Goal: Task Accomplishment & Management: Complete application form

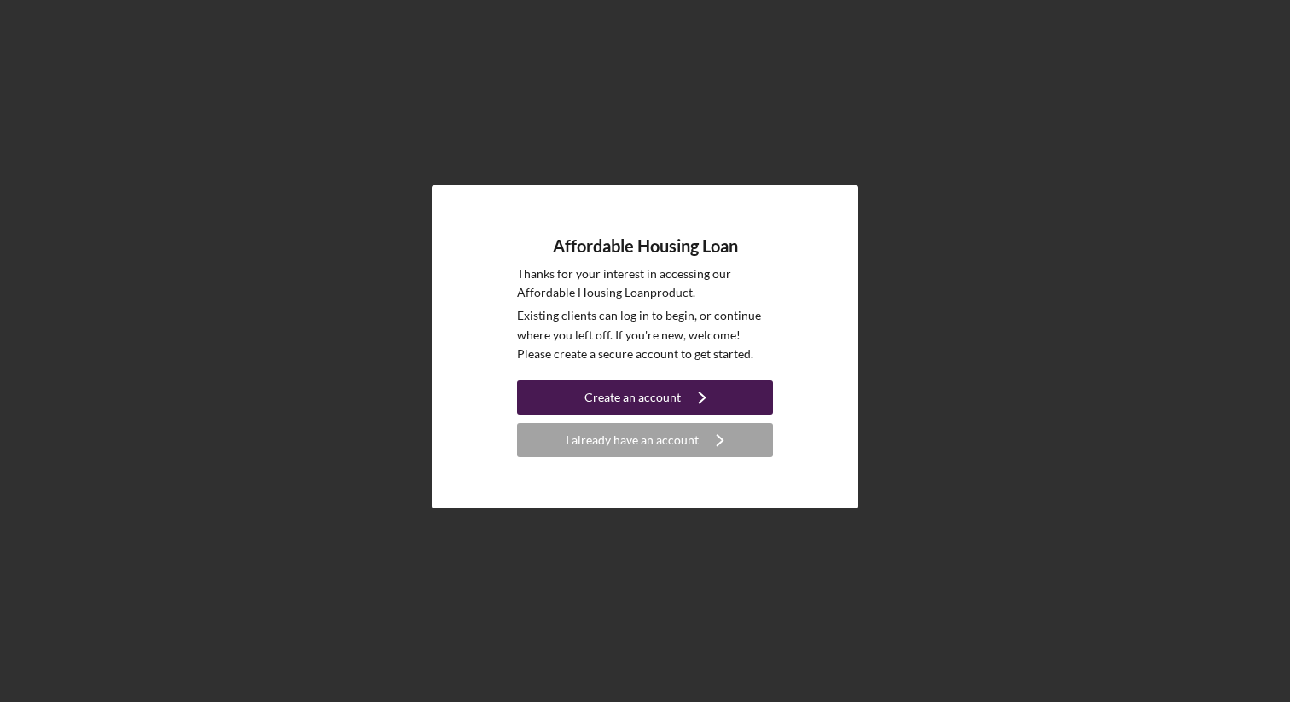
click at [661, 397] on div "Create an account" at bounding box center [632, 397] width 96 height 34
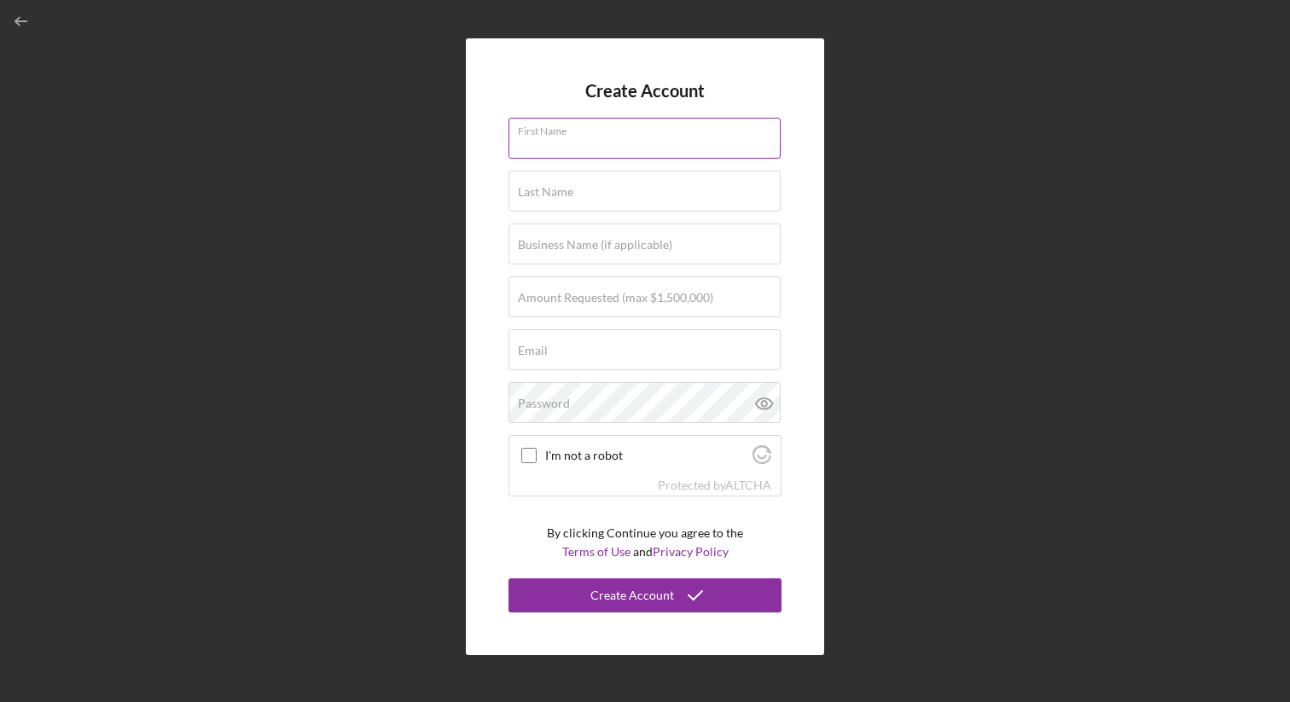
click at [642, 144] on input "First Name" at bounding box center [644, 138] width 272 height 41
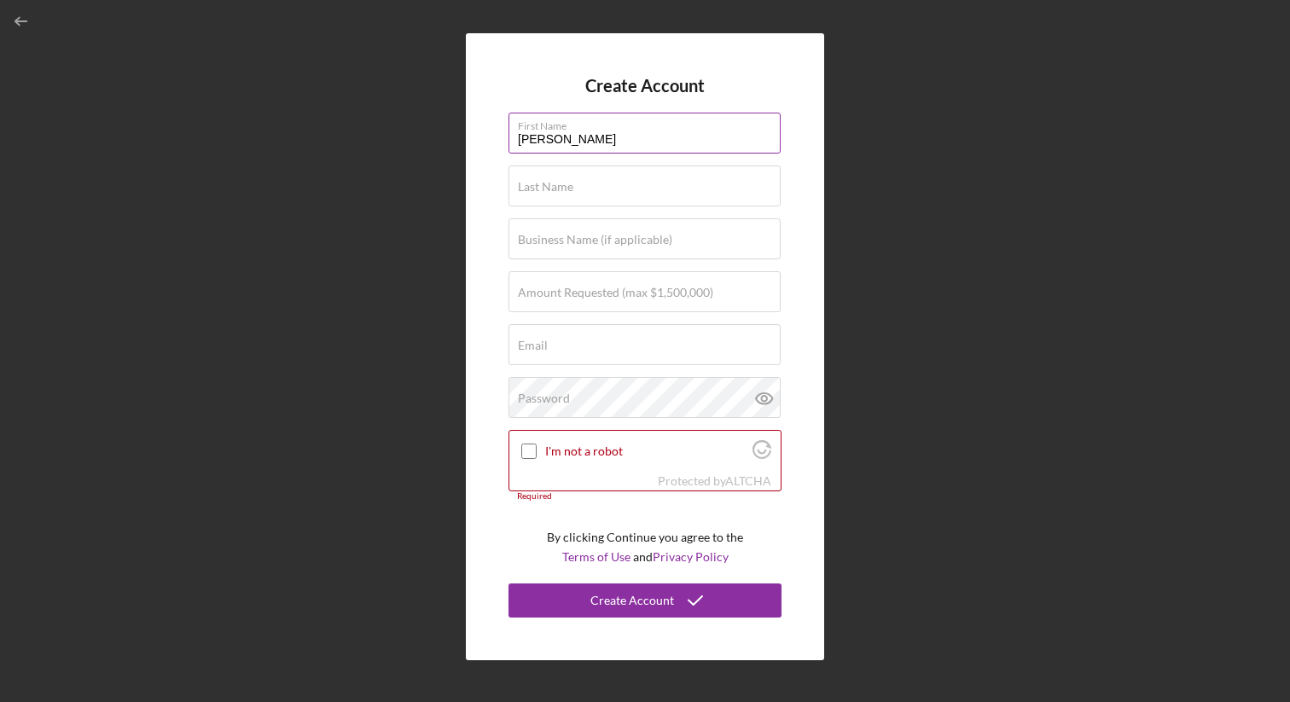
type input "[PERSON_NAME]"
type input "Selah Grey Foundation"
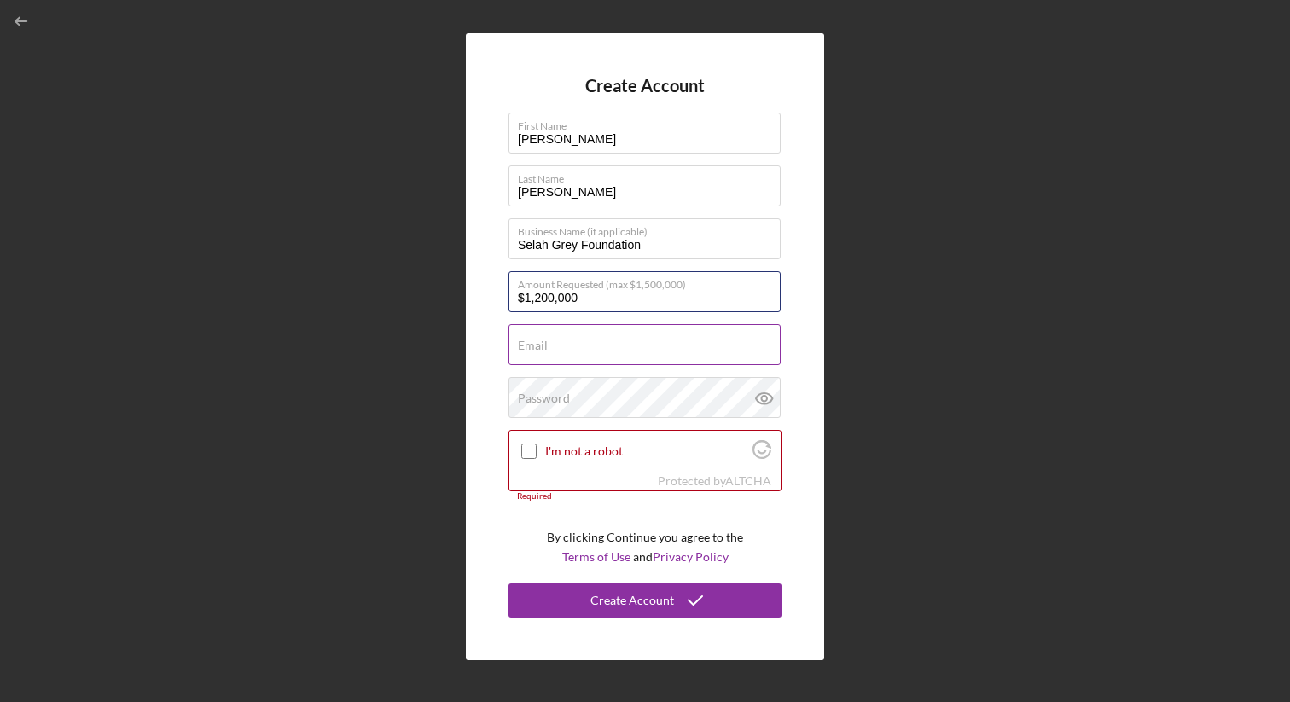
type input "$1,200,000"
click at [604, 346] on input "Email" at bounding box center [644, 344] width 272 height 41
type input "[PERSON_NAME][EMAIL_ADDRESS][DOMAIN_NAME]"
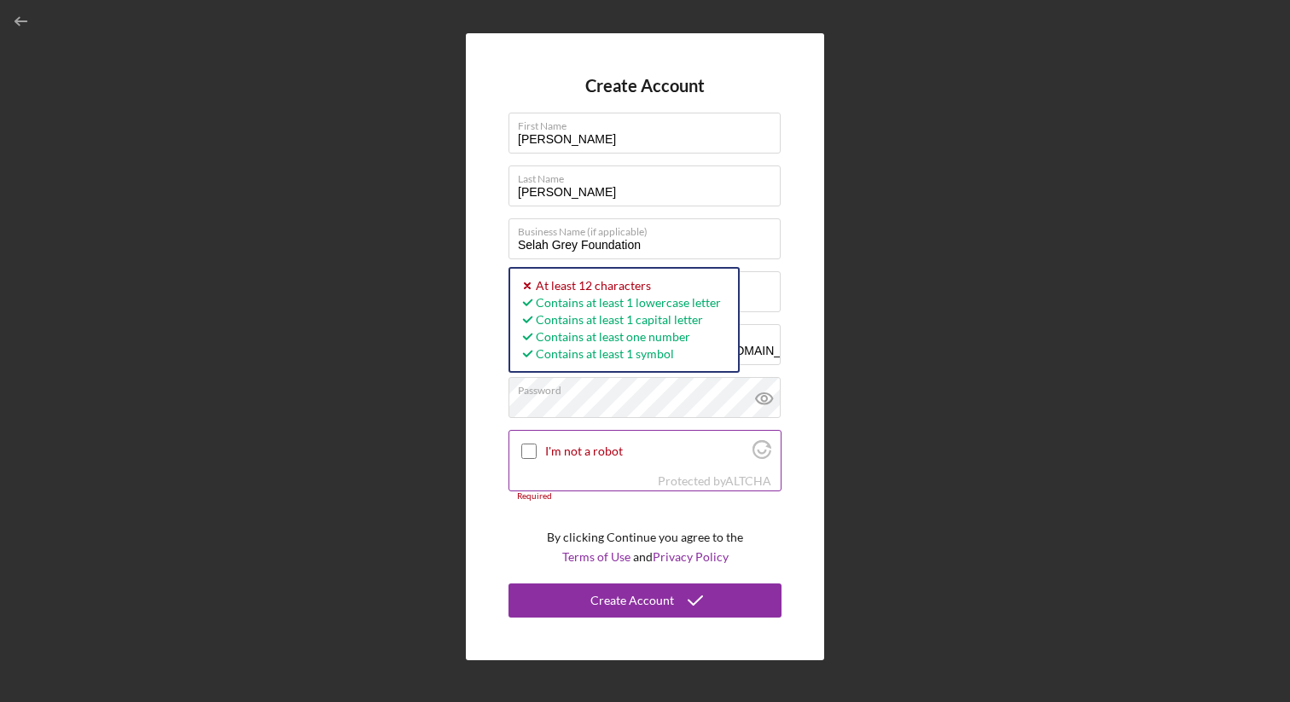
click at [529, 451] on input "I'm not a robot" at bounding box center [528, 451] width 15 height 15
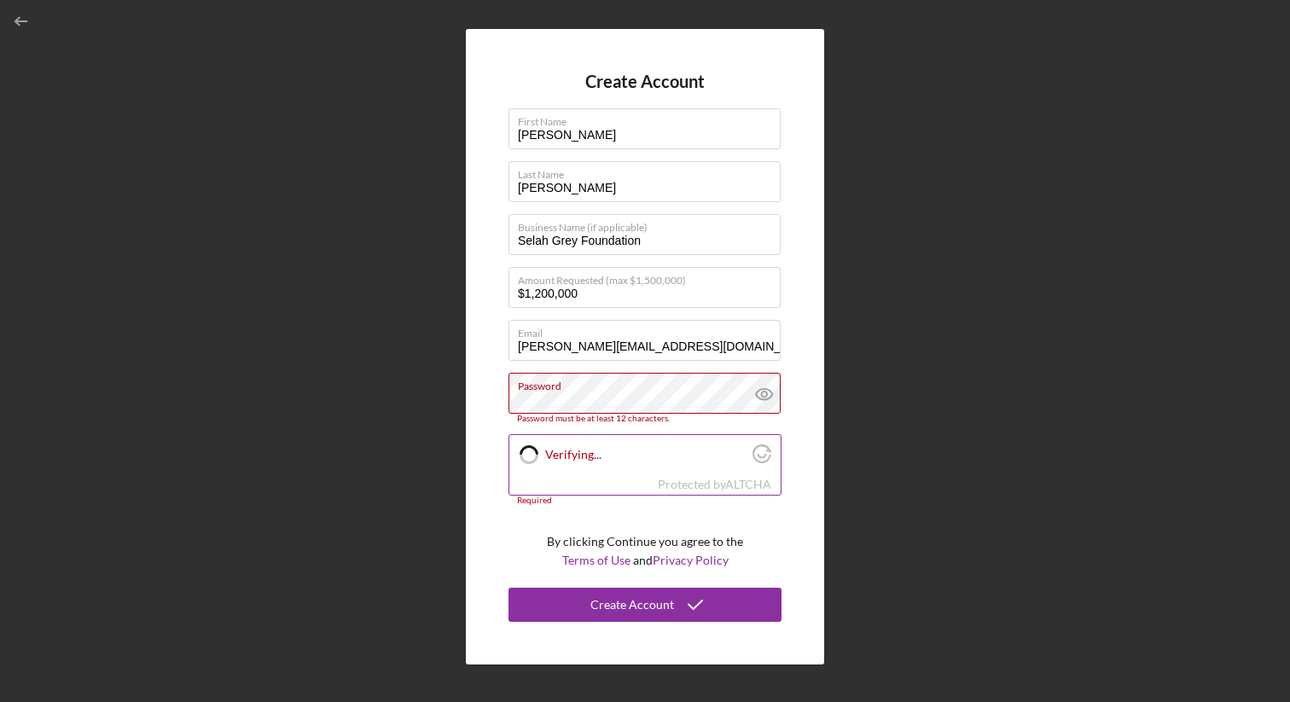
checkbox input "true"
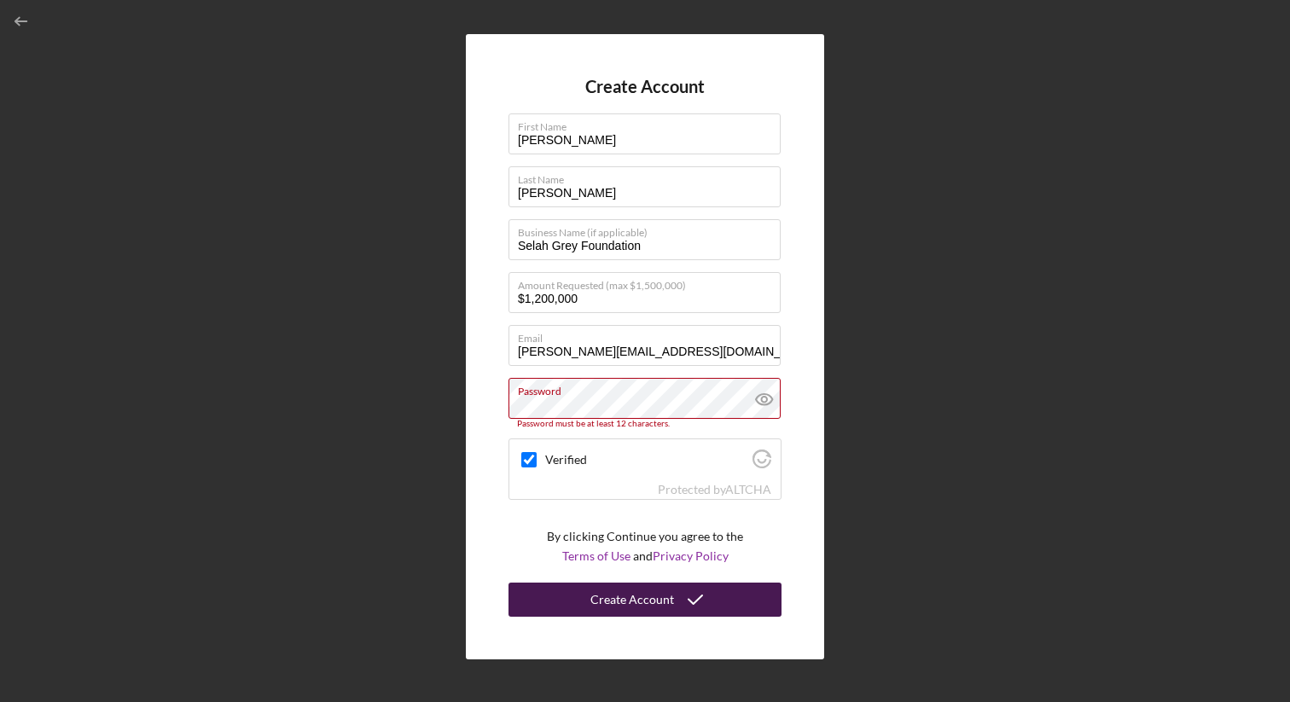
click at [643, 603] on div "Create Account" at bounding box center [632, 600] width 84 height 34
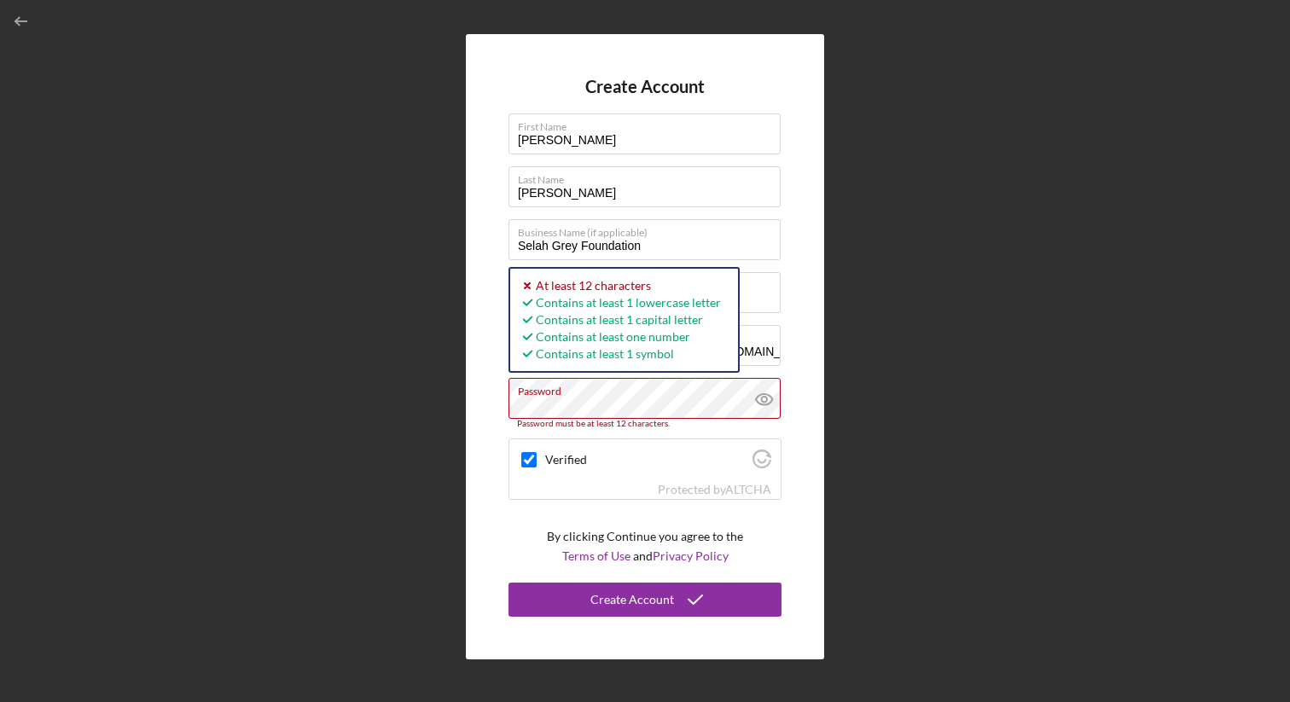
click at [498, 409] on div "Create Account First Name [PERSON_NAME] Last Name [PERSON_NAME] Business Name (…" at bounding box center [645, 346] width 358 height 625
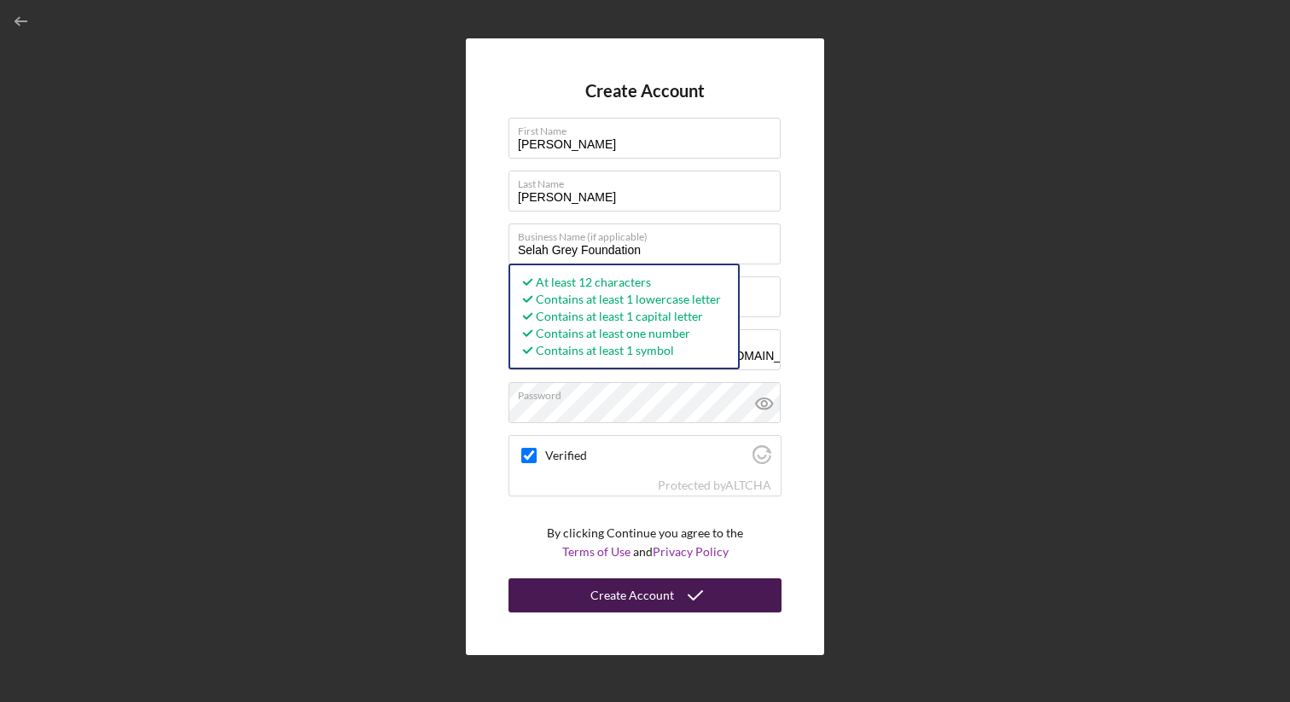
click at [575, 599] on button "Create Account" at bounding box center [644, 595] width 273 height 34
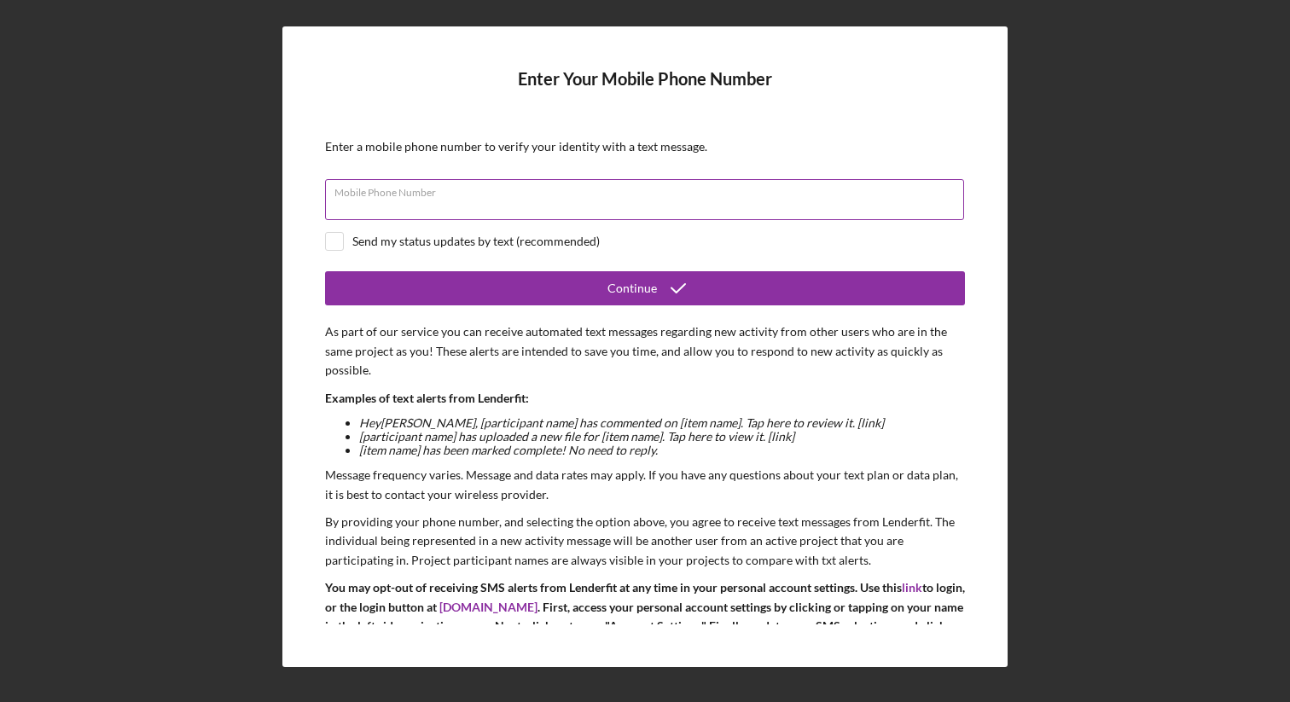
click at [801, 211] on input "Mobile Phone Number" at bounding box center [644, 199] width 639 height 41
type input "[PHONE_NUMBER]"
click at [322, 244] on div "Enter Your Mobile Phone Number Enter a mobile phone number to verify your ident…" at bounding box center [644, 346] width 725 height 640
click at [336, 245] on input "checkbox" at bounding box center [334, 241] width 17 height 17
checkbox input "true"
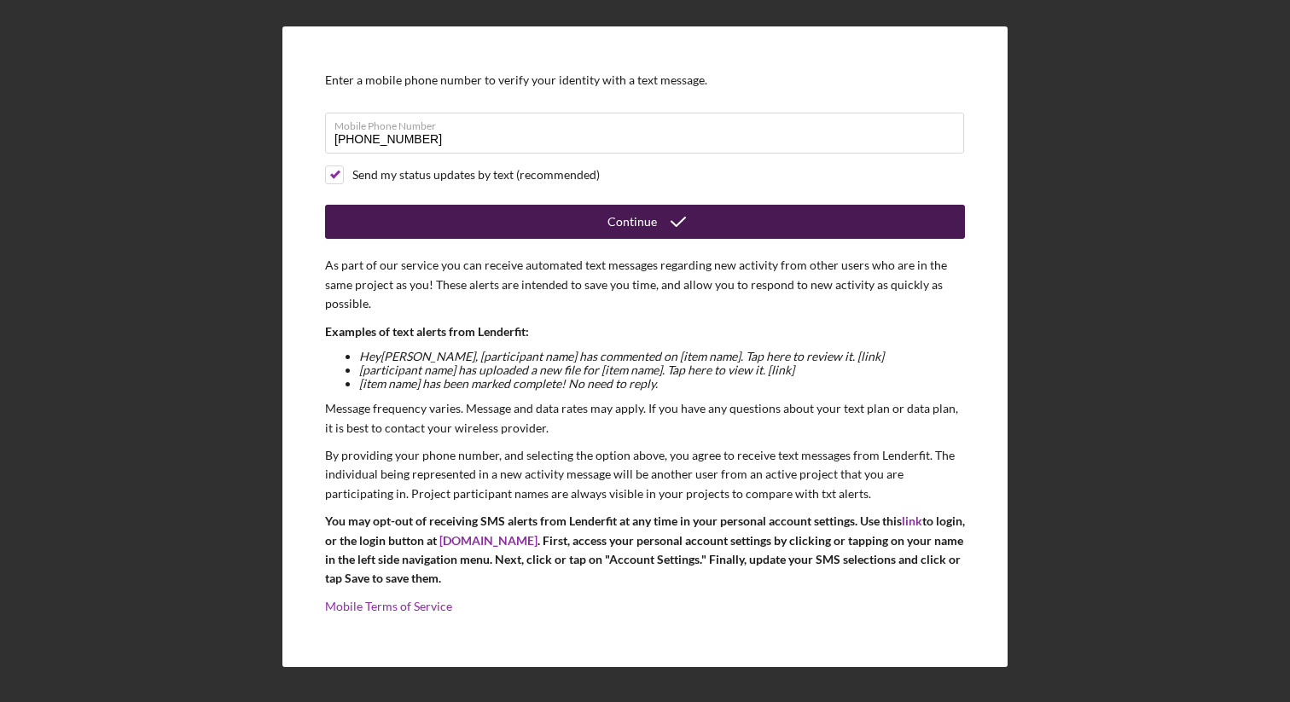
scroll to position [67, 0]
click at [626, 215] on div "Continue" at bounding box center [631, 222] width 49 height 34
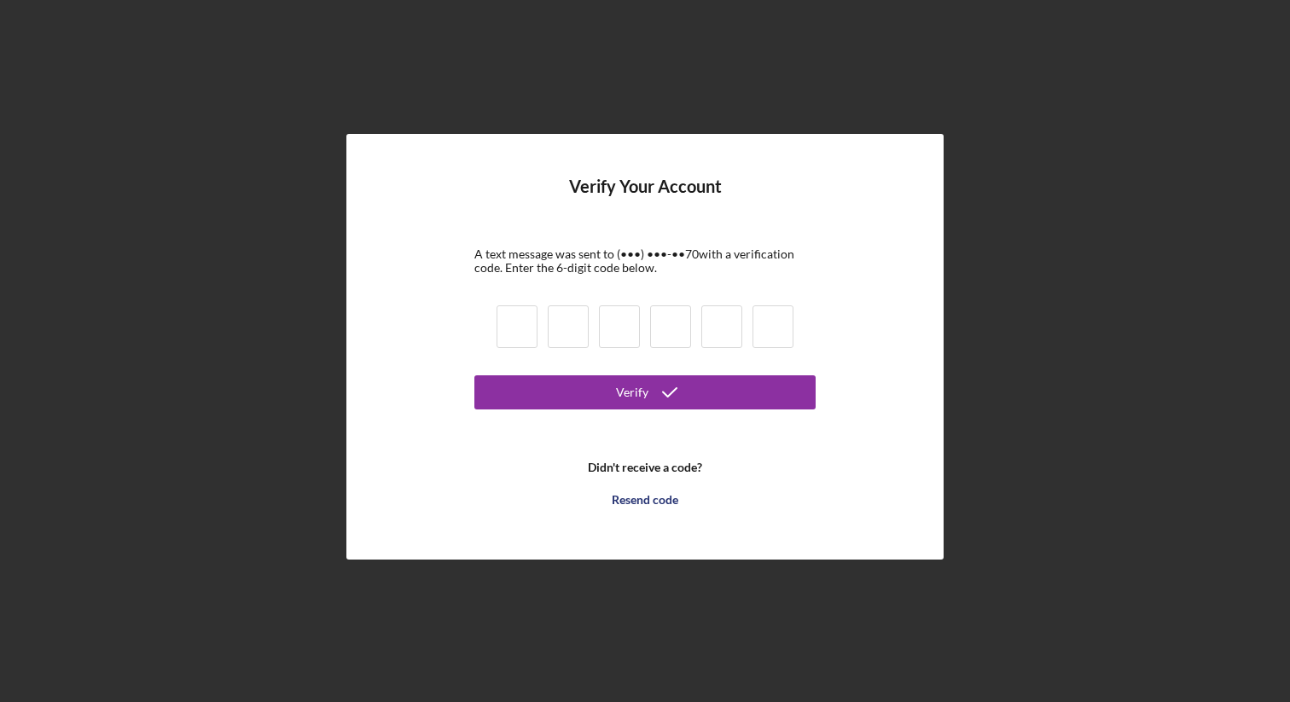
click at [526, 314] on input at bounding box center [516, 326] width 41 height 43
type input "2"
type input "0"
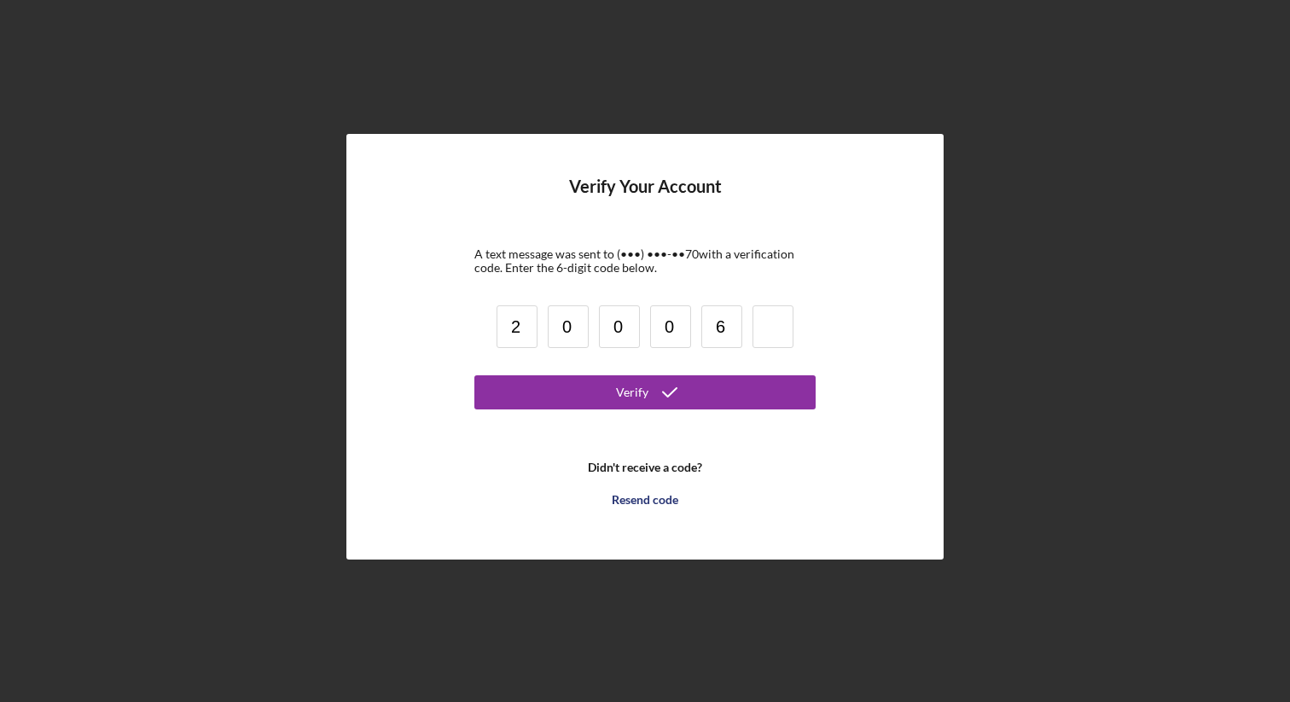
type input "6"
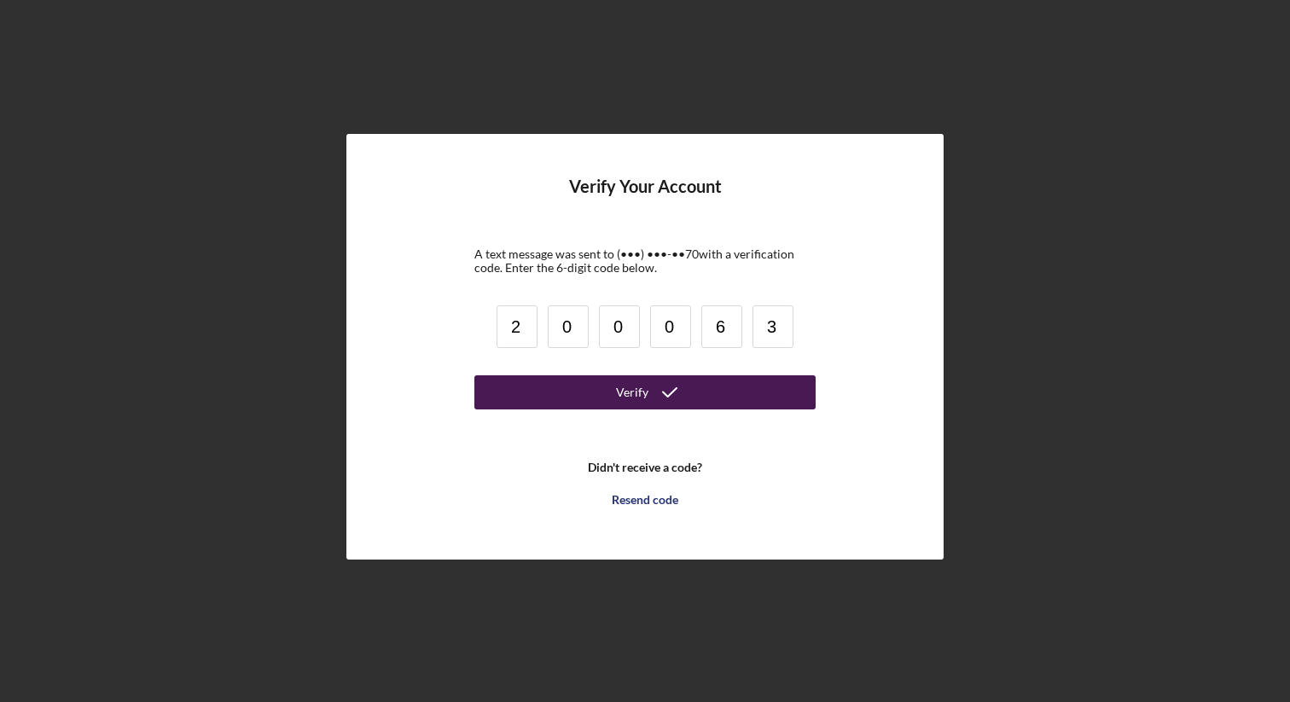
type input "3"
click at [578, 394] on button "Verify" at bounding box center [644, 392] width 341 height 34
